Goal: Task Accomplishment & Management: Use online tool/utility

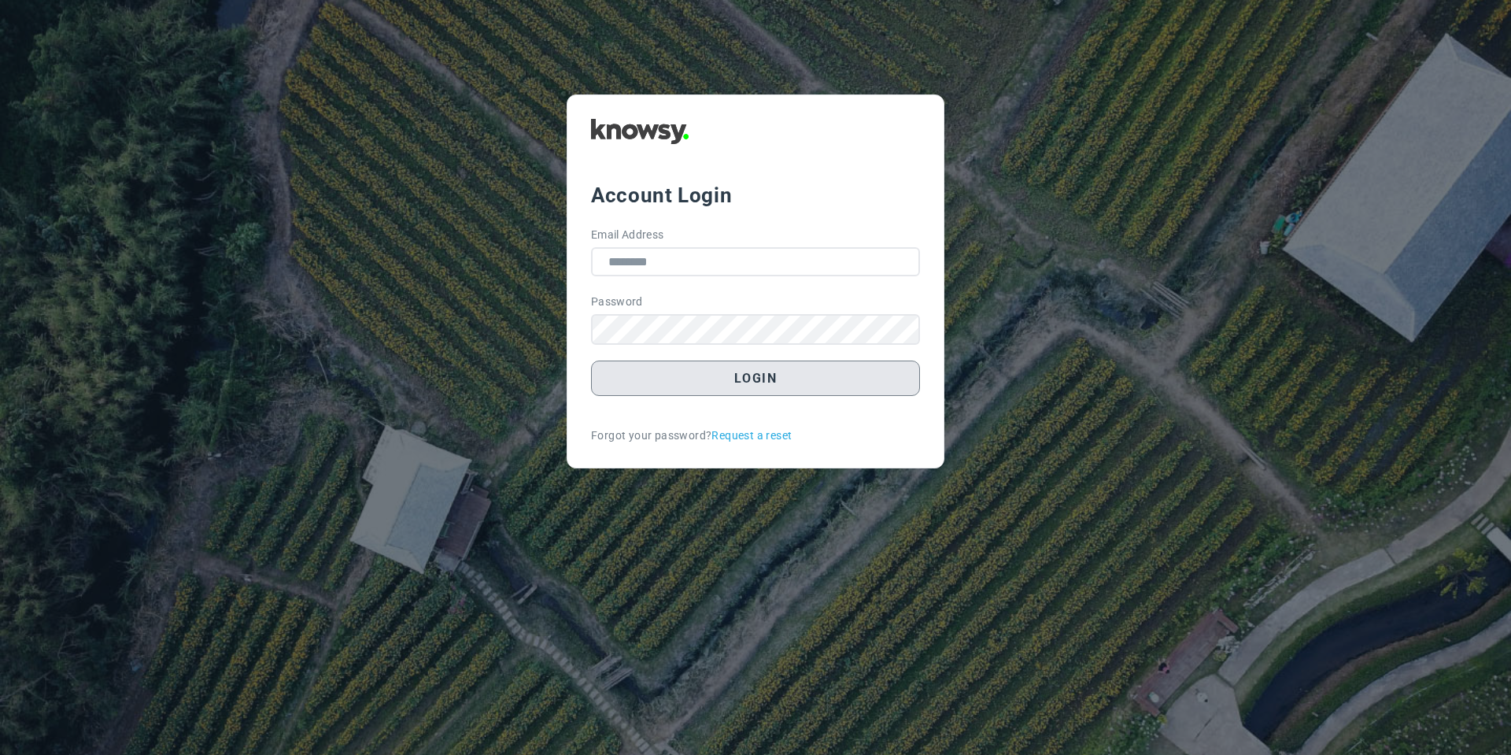
type input "**********"
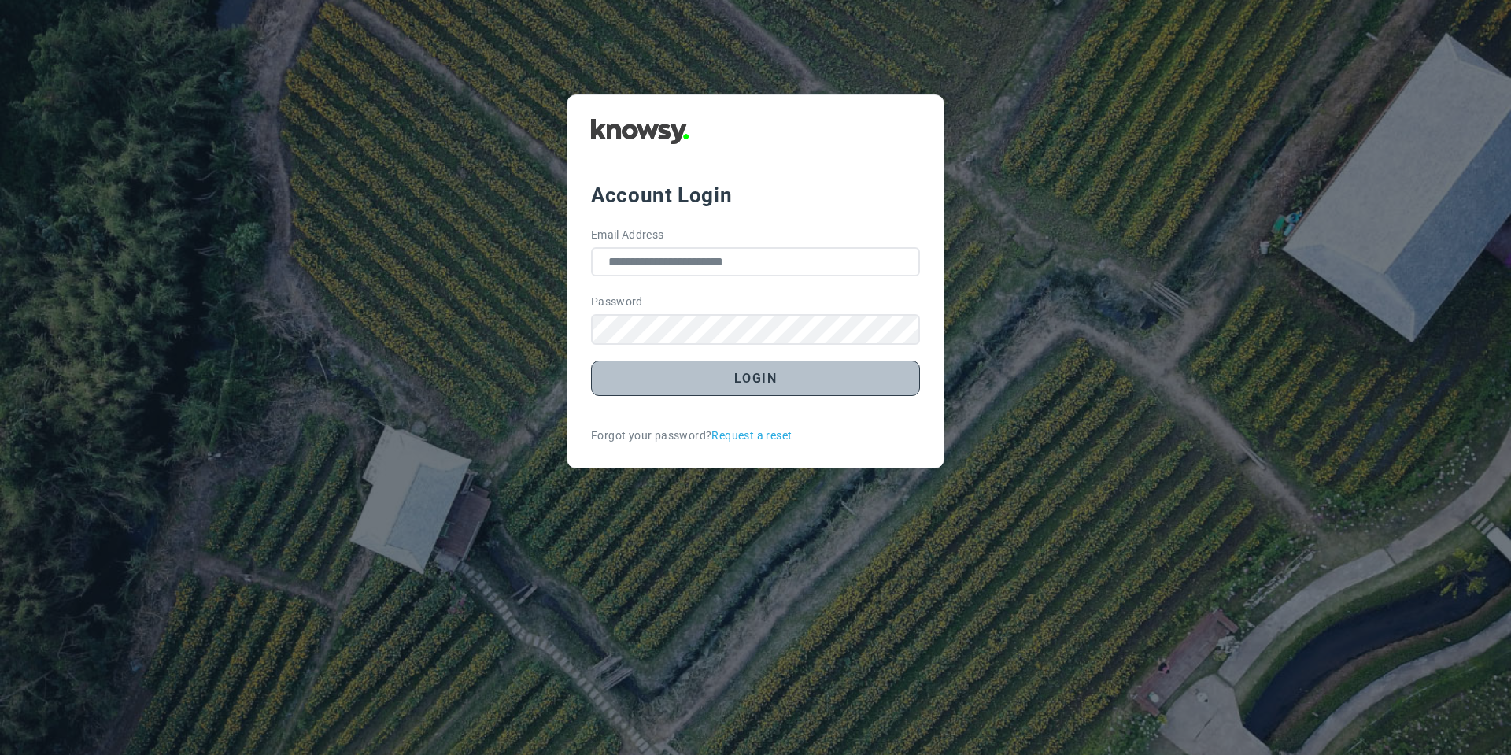
click at [717, 390] on button "Login" at bounding box center [755, 377] width 329 height 35
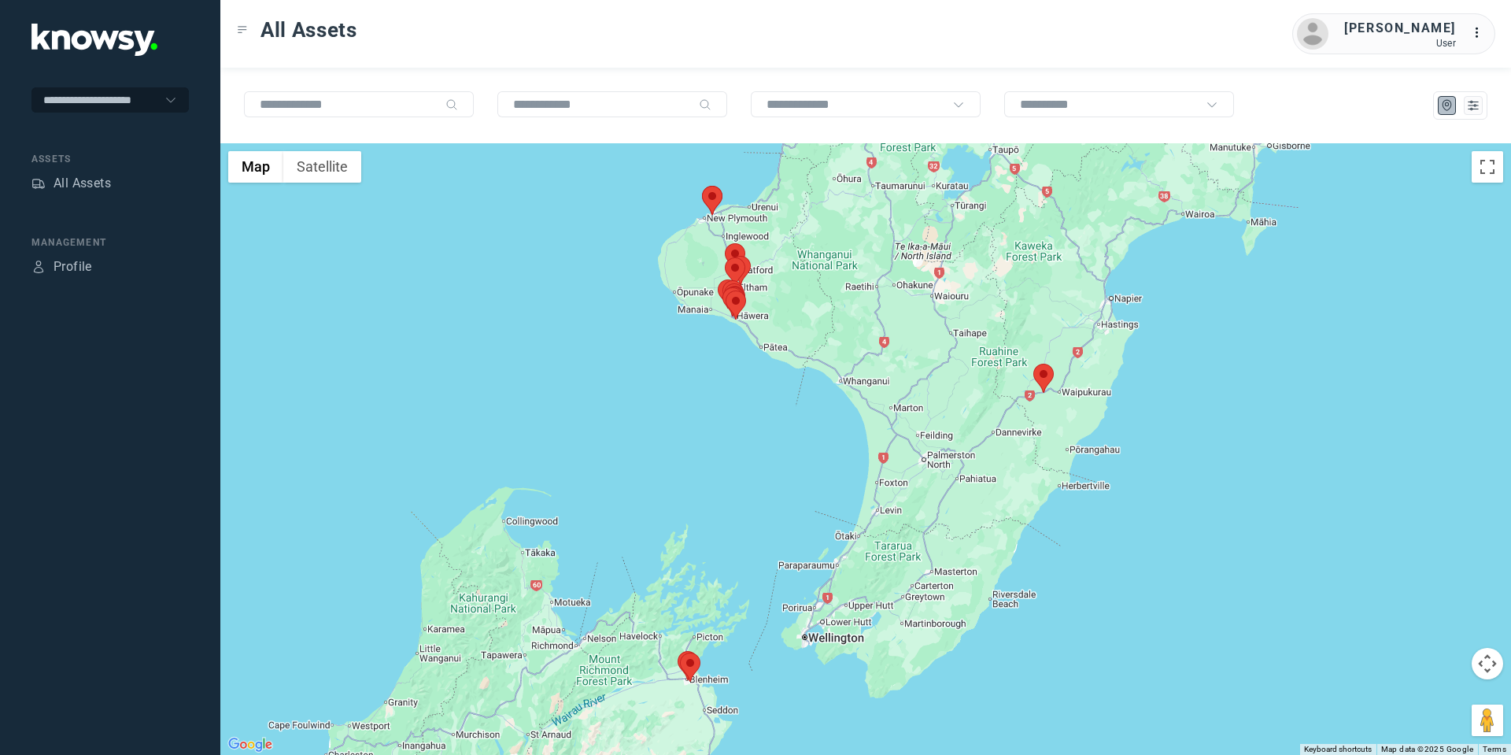
click at [1033, 363] on area at bounding box center [1033, 363] width 0 height 0
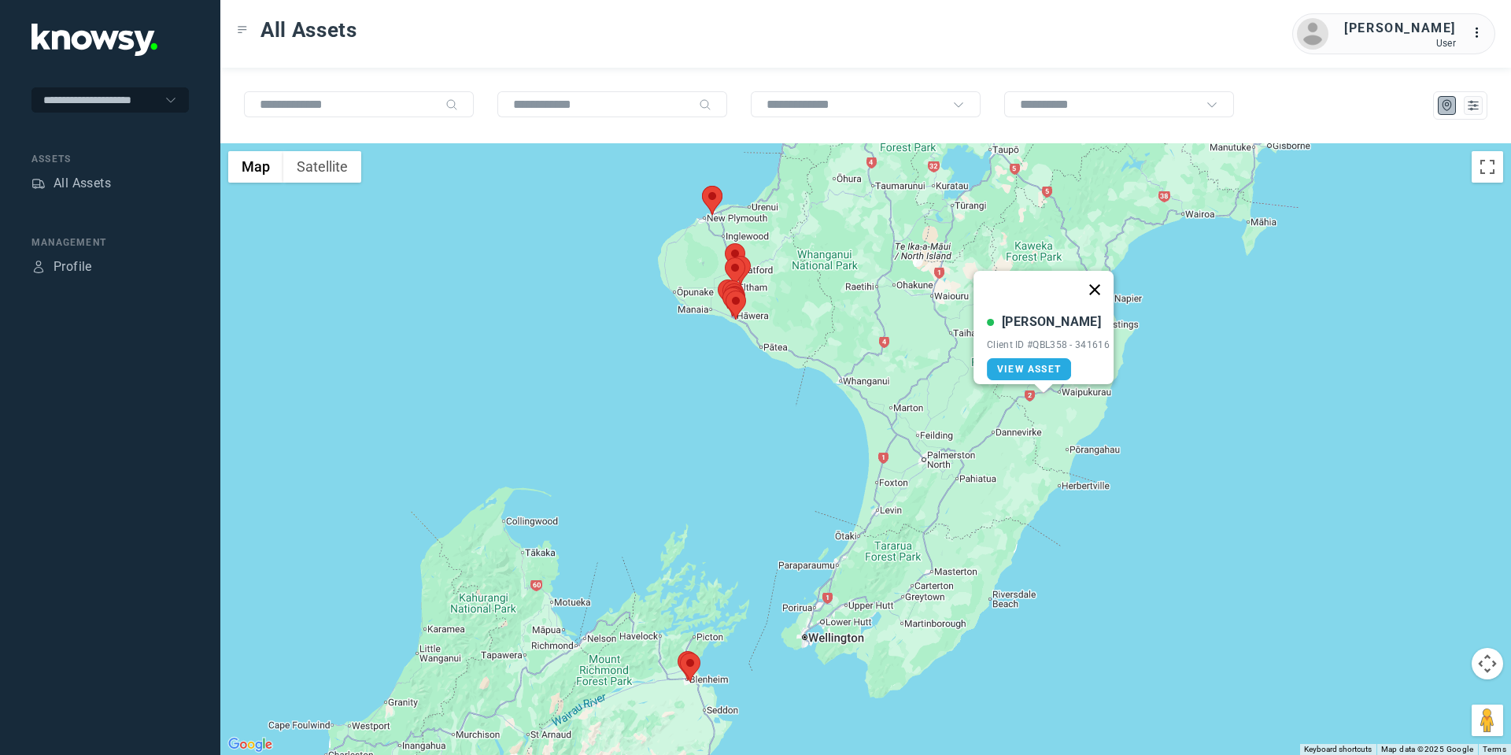
click at [1102, 279] on button "Close" at bounding box center [1095, 290] width 38 height 38
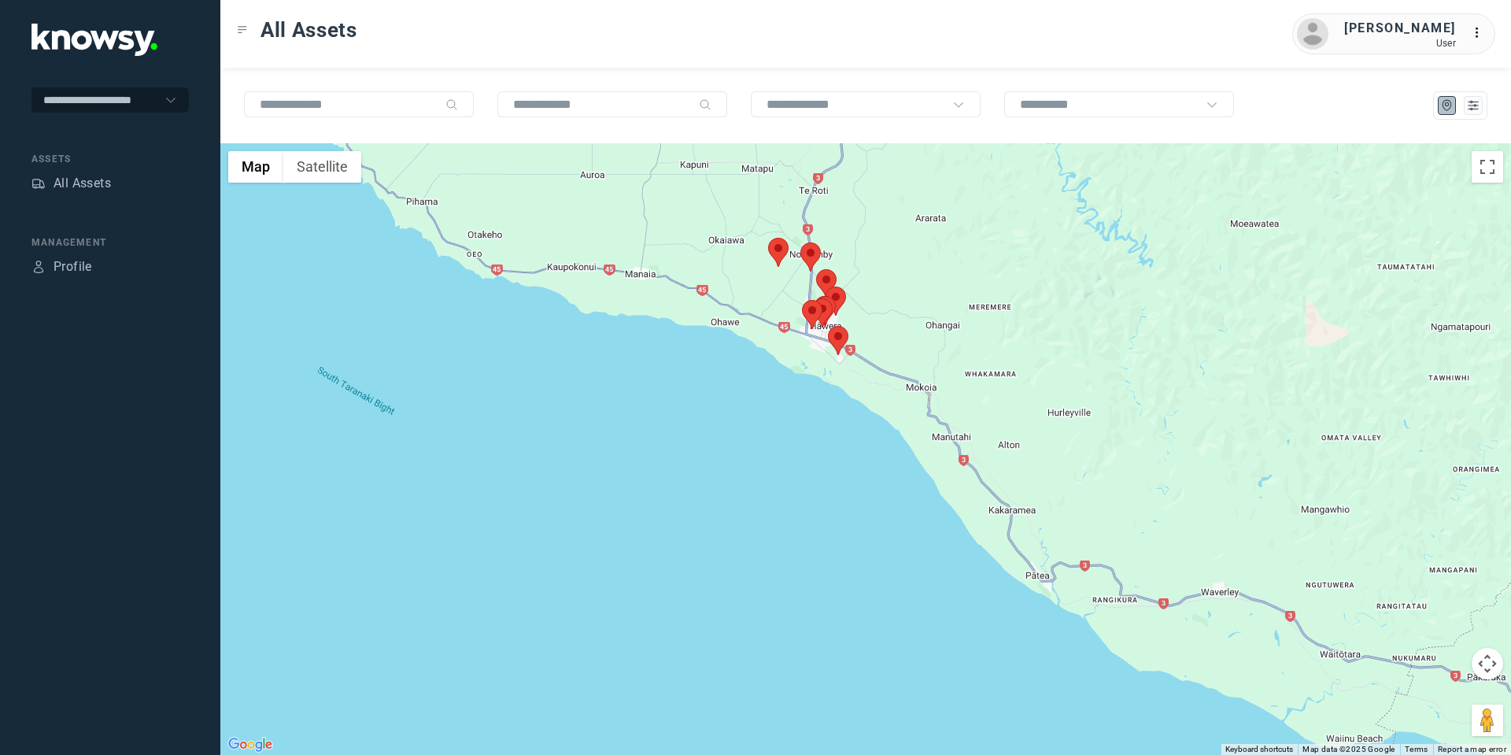
click at [768, 238] on area at bounding box center [768, 238] width 0 height 0
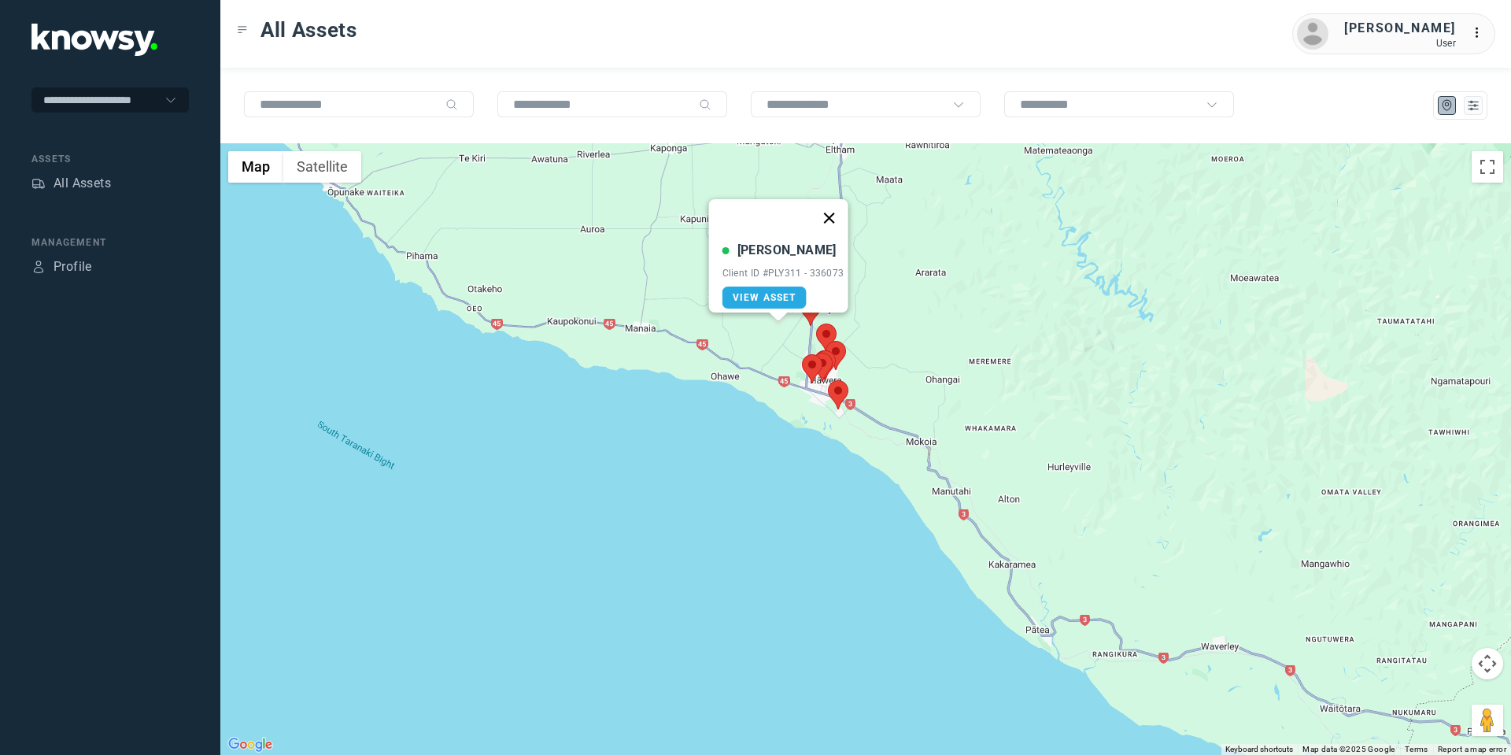
click at [836, 208] on button "Close" at bounding box center [829, 218] width 38 height 38
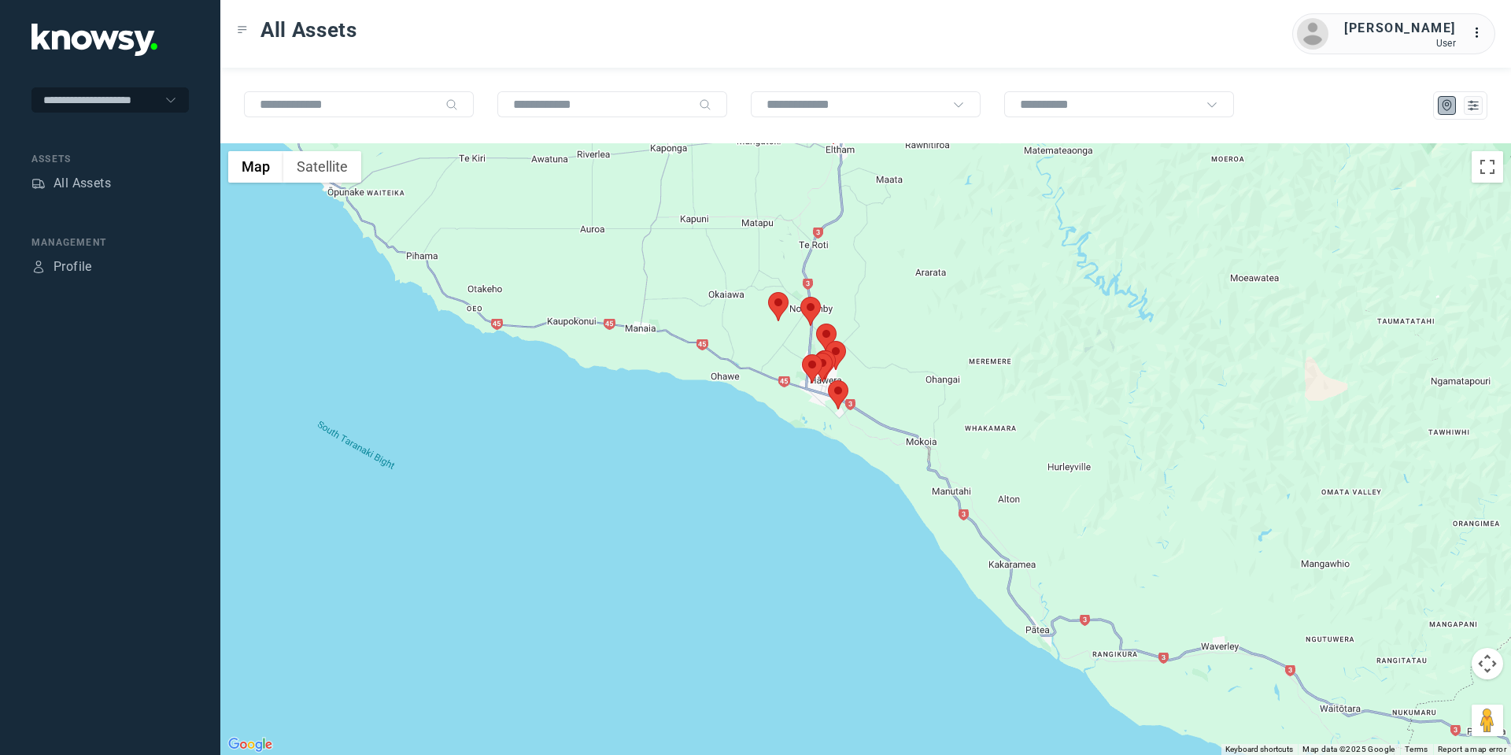
click at [800, 297] on area at bounding box center [800, 297] width 0 height 0
click at [865, 211] on button "Close" at bounding box center [862, 223] width 38 height 38
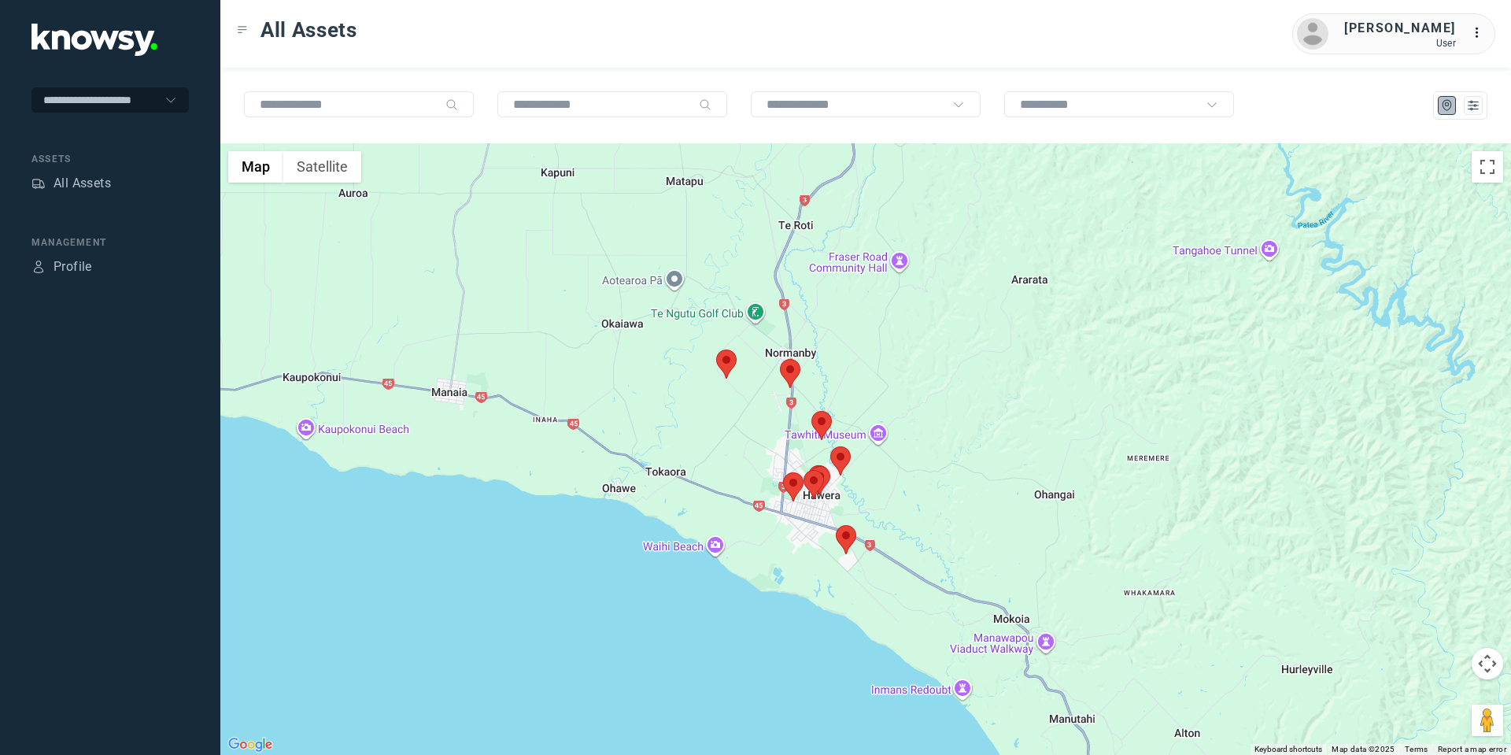
click at [783, 472] on area at bounding box center [783, 472] width 0 height 0
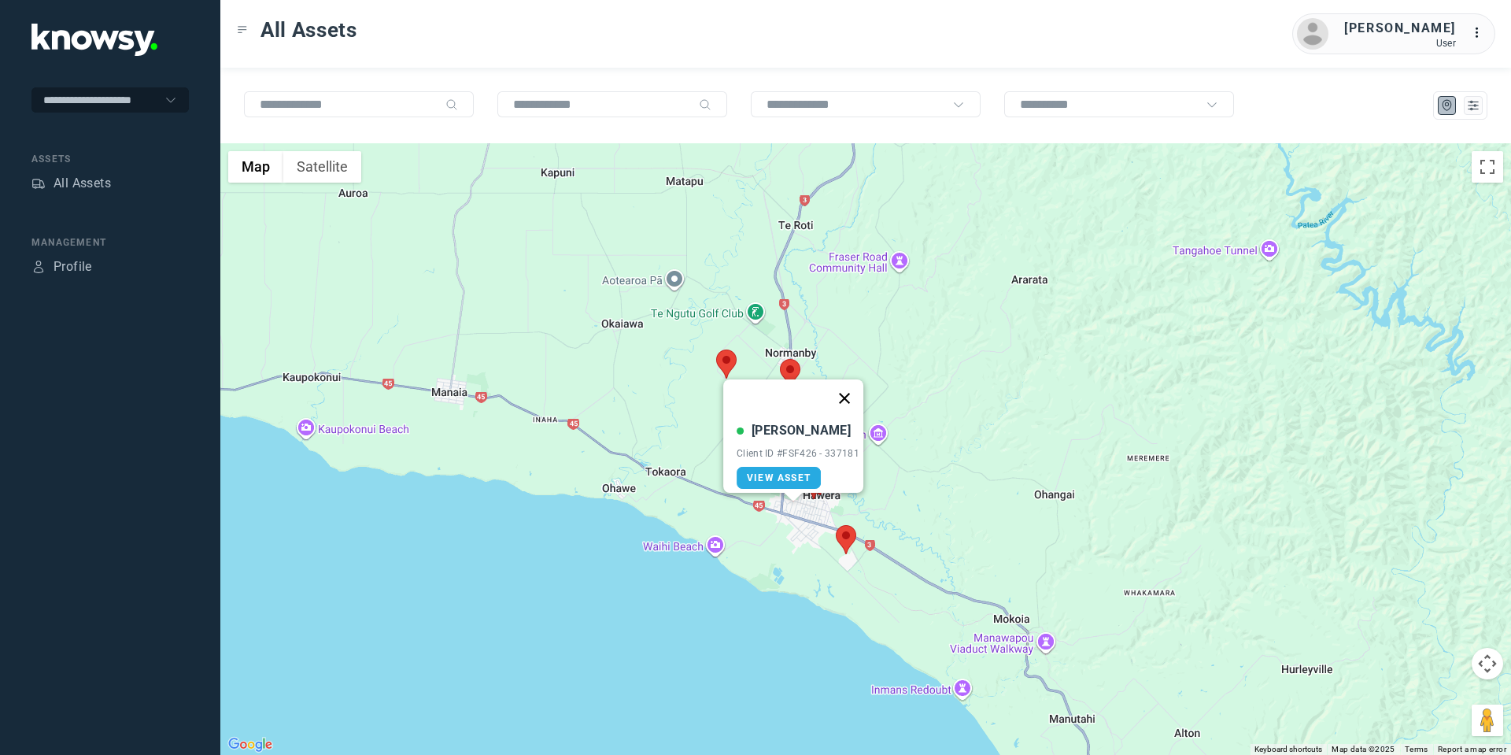
click at [846, 386] on button "Close" at bounding box center [844, 398] width 38 height 38
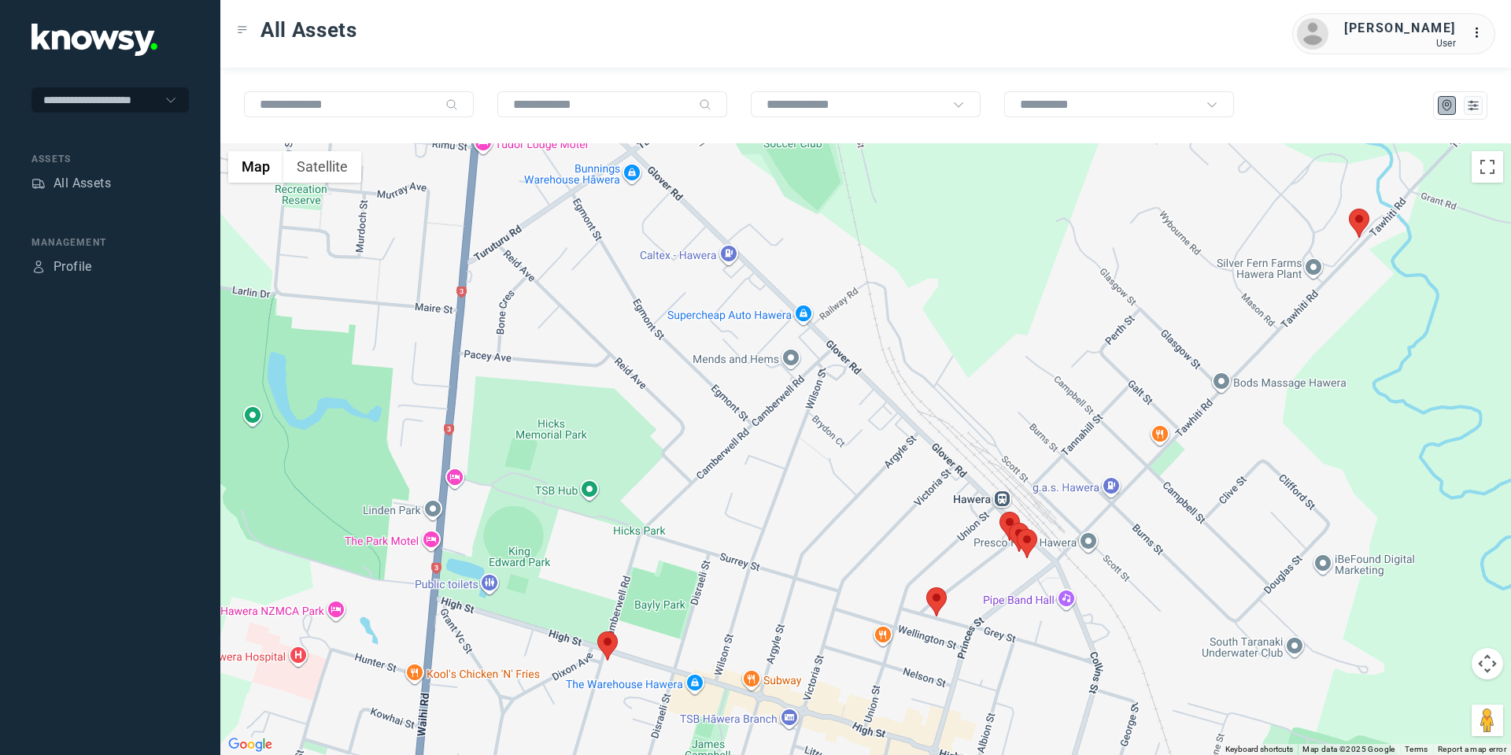
click at [926, 587] on area at bounding box center [926, 587] width 0 height 0
click at [996, 501] on button "Close" at bounding box center [988, 513] width 38 height 38
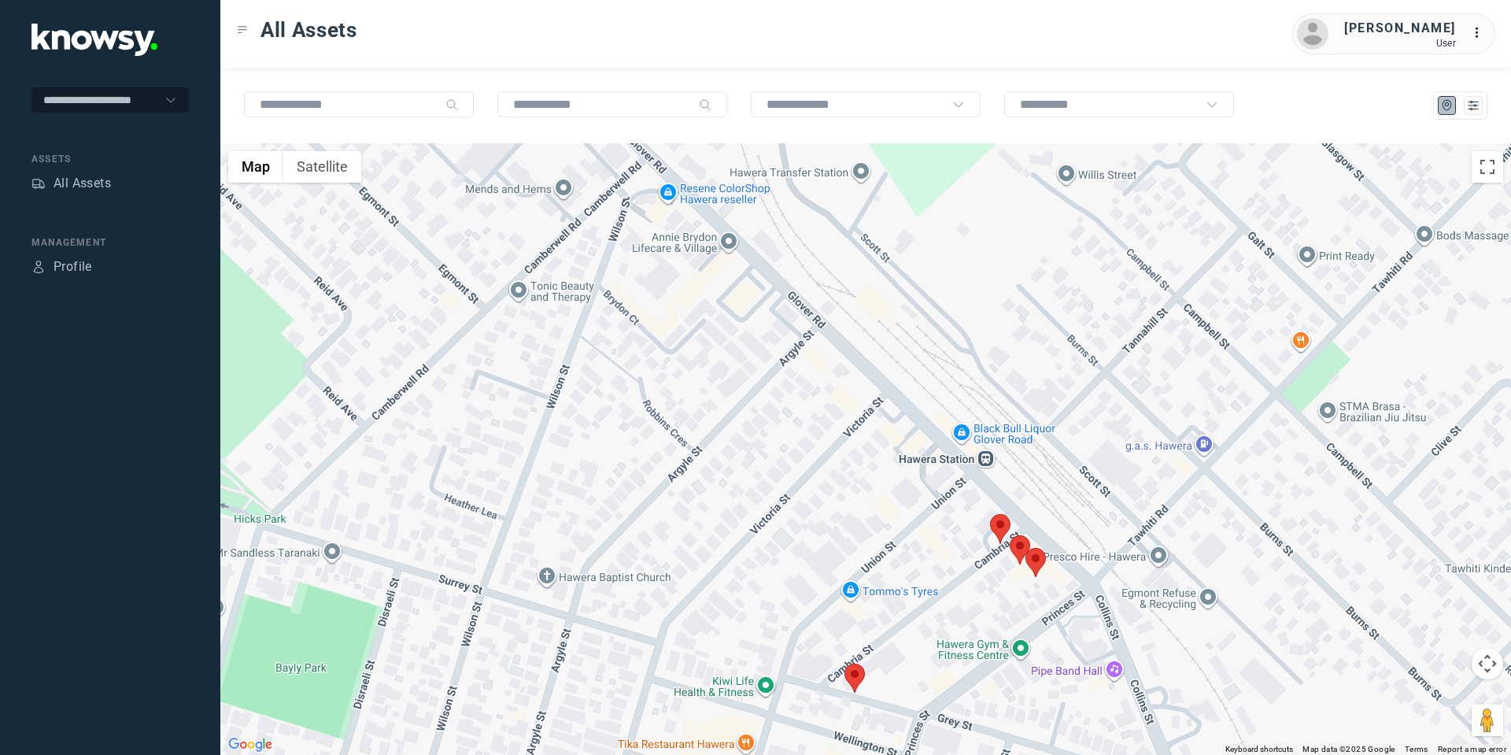
click at [990, 514] on area at bounding box center [990, 514] width 0 height 0
click at [1009, 535] on area at bounding box center [1009, 535] width 0 height 0
click at [1025, 548] on area at bounding box center [1025, 548] width 0 height 0
click at [1099, 462] on button "Close" at bounding box center [1087, 474] width 38 height 38
